Goal: Browse casually

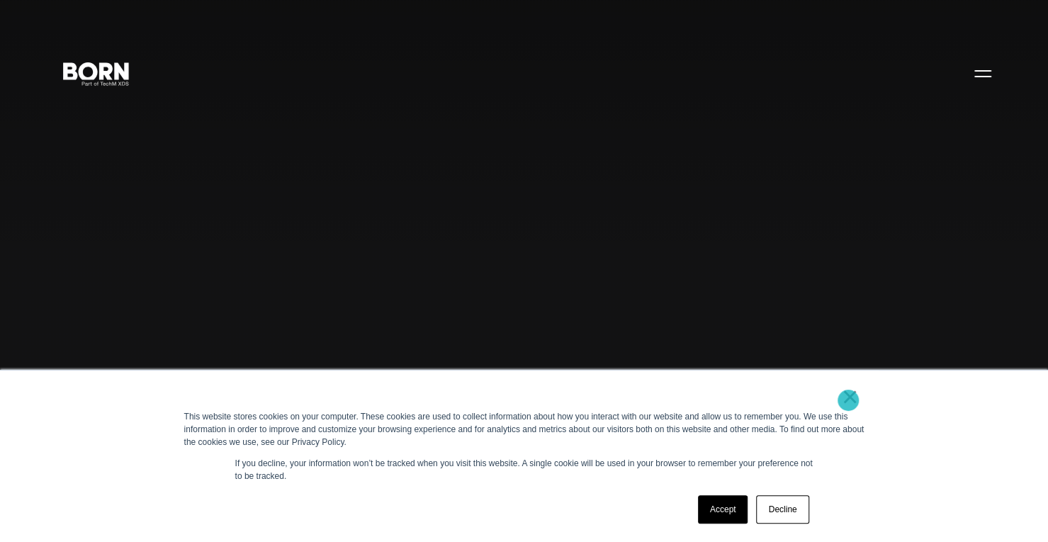
click at [848, 400] on link "×" at bounding box center [850, 397] width 17 height 13
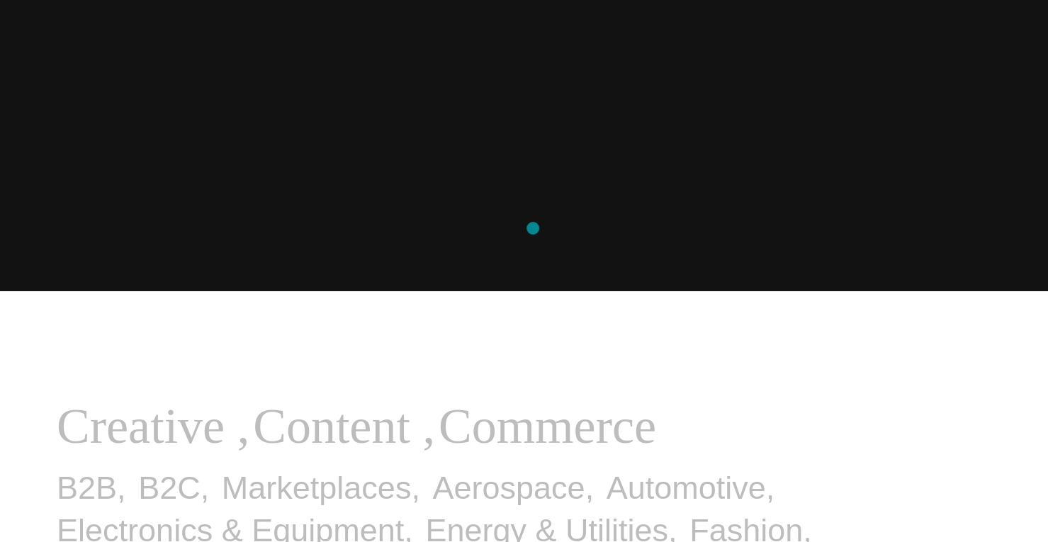
scroll to position [142, 0]
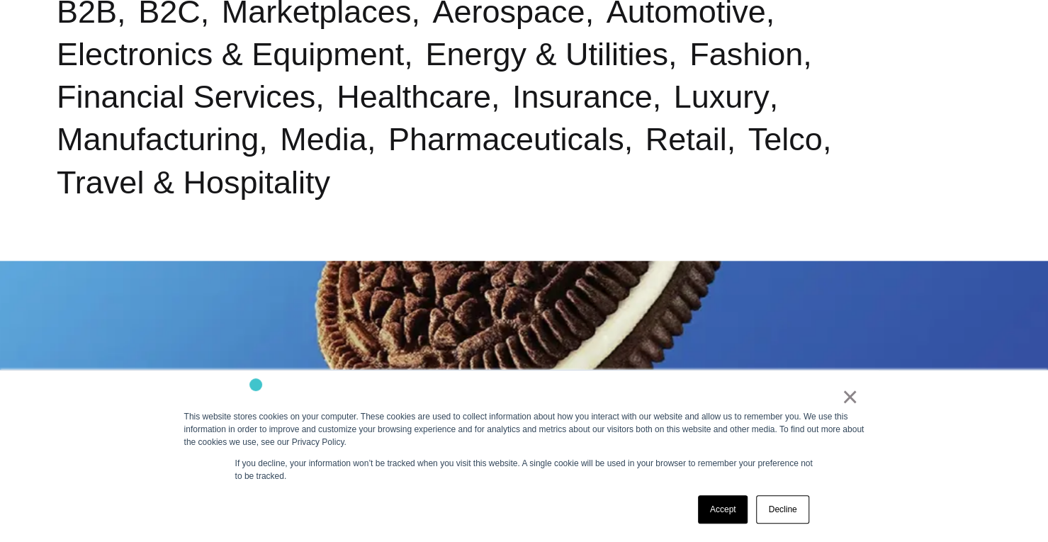
scroll to position [992, 0]
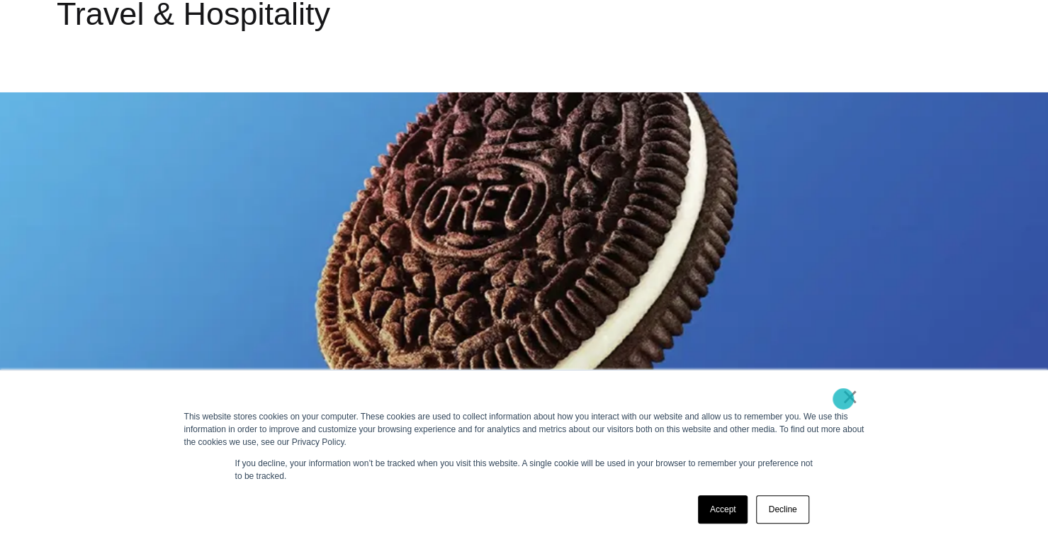
click at [843, 399] on link "×" at bounding box center [850, 397] width 17 height 13
